Goal: Task Accomplishment & Management: Manage account settings

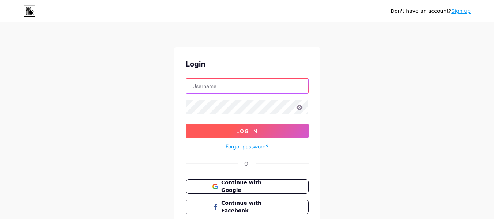
type input "[EMAIL_ADDRESS][DOMAIN_NAME]"
click at [280, 132] on button "Log In" at bounding box center [247, 131] width 123 height 15
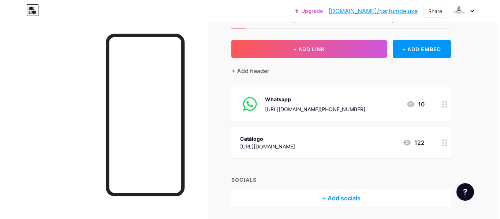
scroll to position [42, 0]
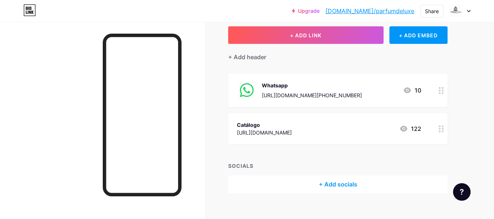
click at [292, 135] on div "[URL][DOMAIN_NAME]" at bounding box center [264, 133] width 55 height 8
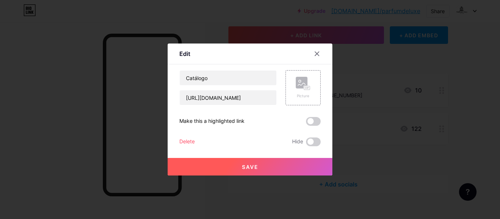
click at [301, 135] on div "Catálogo [URL][DOMAIN_NAME] Picture Make this a highlighted link Delete Hide Sa…" at bounding box center [249, 108] width 141 height 76
click at [244, 94] on input "[URL][DOMAIN_NAME]" at bounding box center [228, 97] width 97 height 15
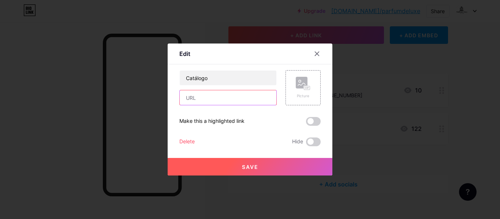
paste input "[URL][DOMAIN_NAME]"
type input "[URL][DOMAIN_NAME]"
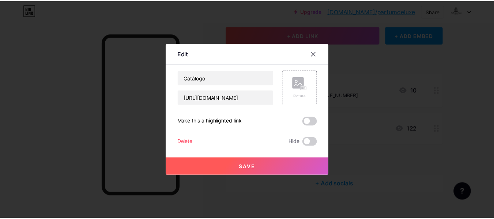
scroll to position [0, 0]
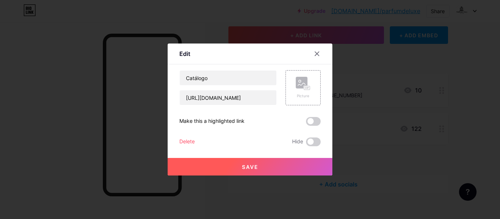
click at [255, 168] on span "Save" at bounding box center [250, 167] width 16 height 6
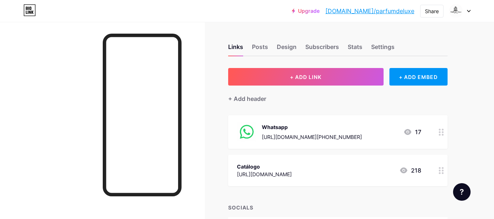
click at [469, 11] on icon at bounding box center [469, 11] width 4 height 3
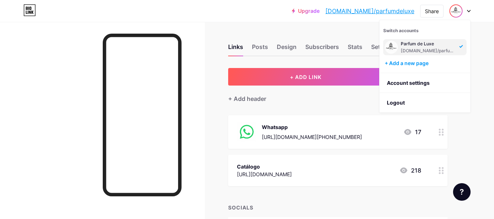
click at [211, 69] on div "Links Posts Design Subscribers Stats Settings + ADD LINK + ADD EMBED + Add head…" at bounding box center [239, 146] width 478 height 249
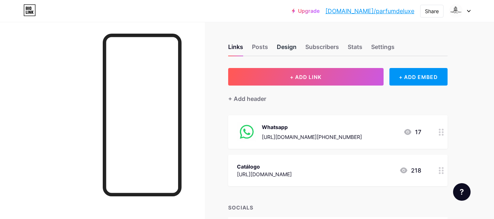
click at [288, 45] on div "Links Posts Design Subscribers Stats Settings" at bounding box center [337, 44] width 219 height 26
click at [288, 45] on div "Design" at bounding box center [287, 48] width 20 height 13
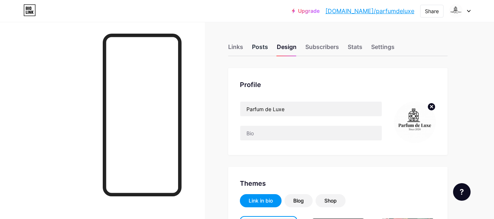
click at [261, 50] on div "Posts" at bounding box center [260, 48] width 16 height 13
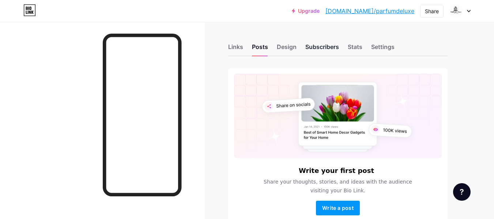
click at [317, 47] on div "Subscribers" at bounding box center [322, 48] width 34 height 13
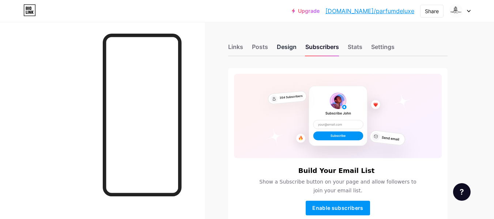
click at [289, 46] on div "Design" at bounding box center [287, 48] width 20 height 13
